Goal: Submit feedback/report problem

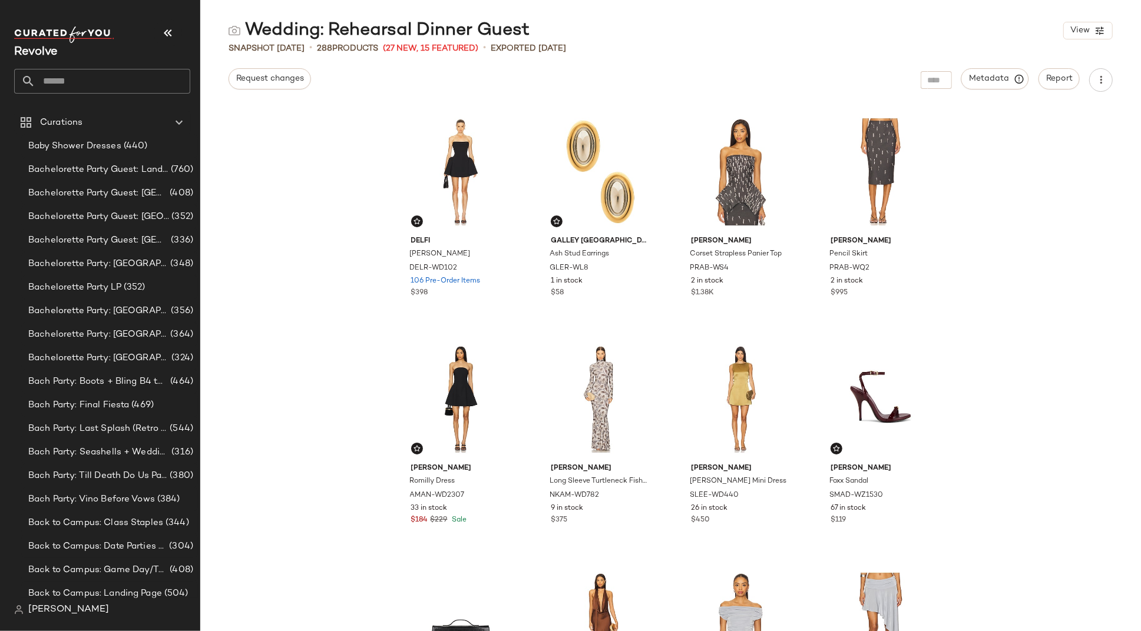
click at [965, 52] on div "Snapshot [DATE] • 288 Products (27 New, 15 Featured) • Exported [DATE]" at bounding box center [670, 48] width 940 height 12
click at [1068, 224] on div "[PERSON_NAME] Dress DELR-WD102 106 Pre-Order Items $398 Galley [GEOGRAPHIC_DATA…" at bounding box center [670, 368] width 940 height 525
click at [1066, 81] on span "Report" at bounding box center [1058, 78] width 27 height 9
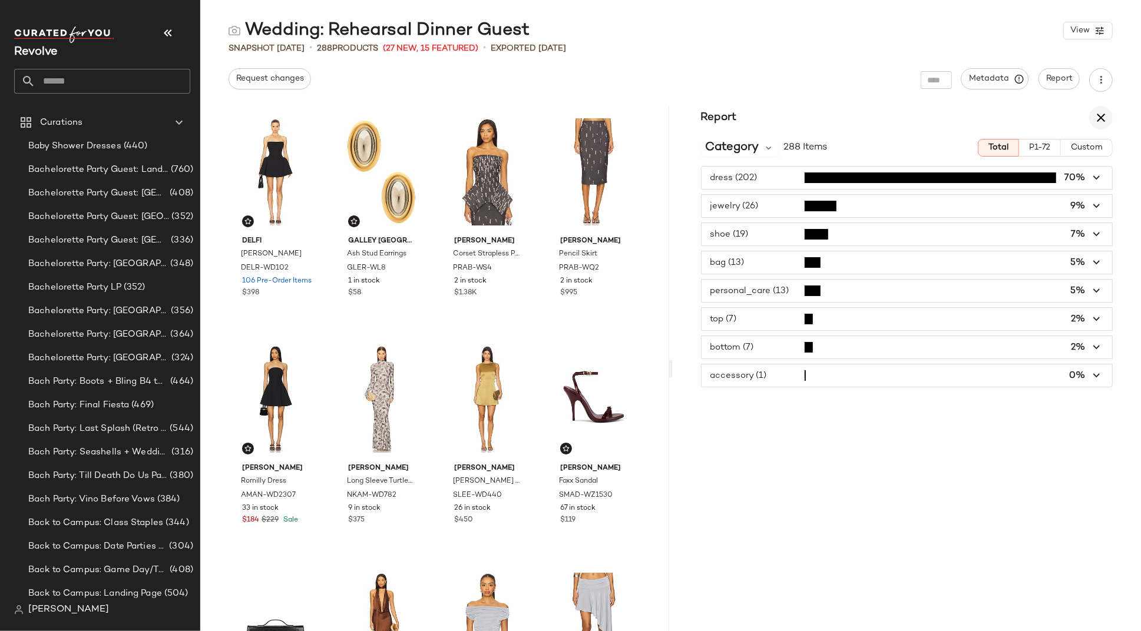
click at [1107, 120] on icon "button" at bounding box center [1101, 118] width 14 height 14
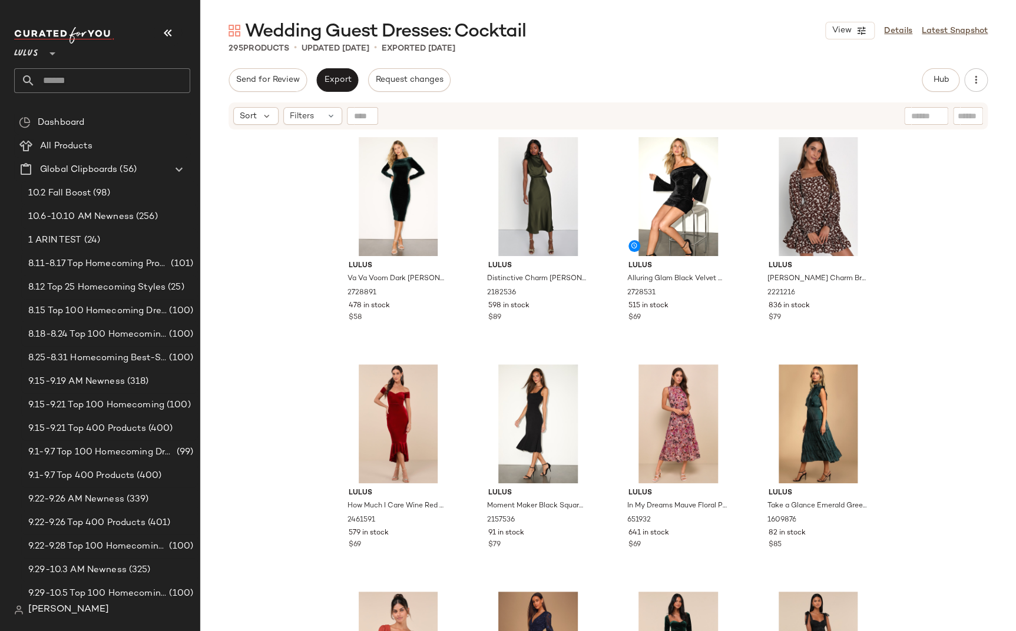
click at [955, 253] on div "Lulus Va Va Voom Dark Green Velvet Backless Long Sleeve Midi Dress 2728891 478 …" at bounding box center [608, 396] width 816 height 530
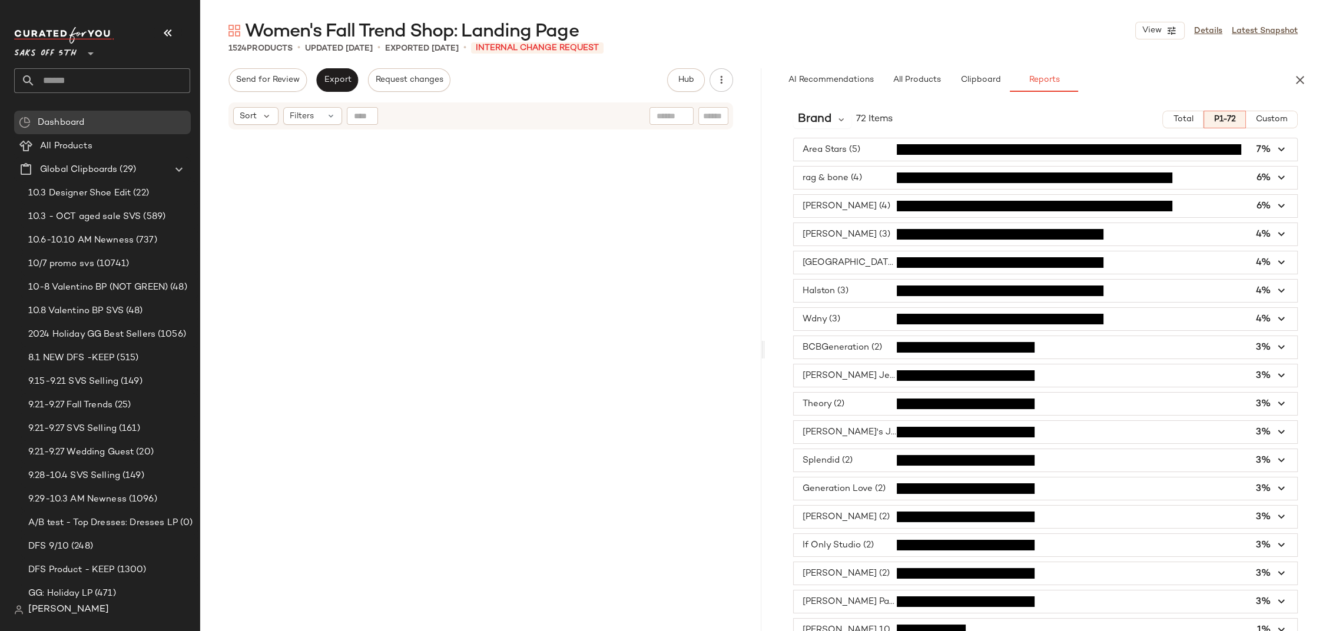
scroll to position [10928, 0]
